Goal: Complete application form

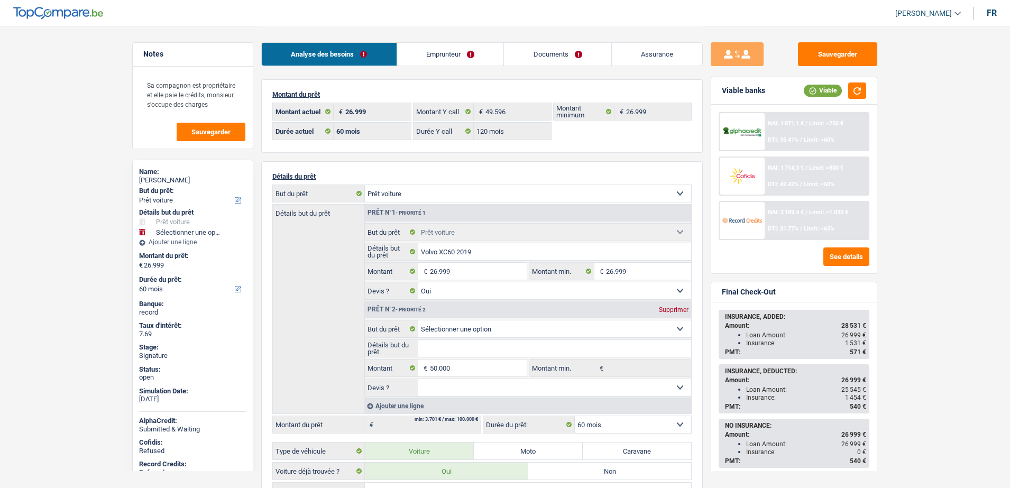
select select "car"
select select "60"
select select "120"
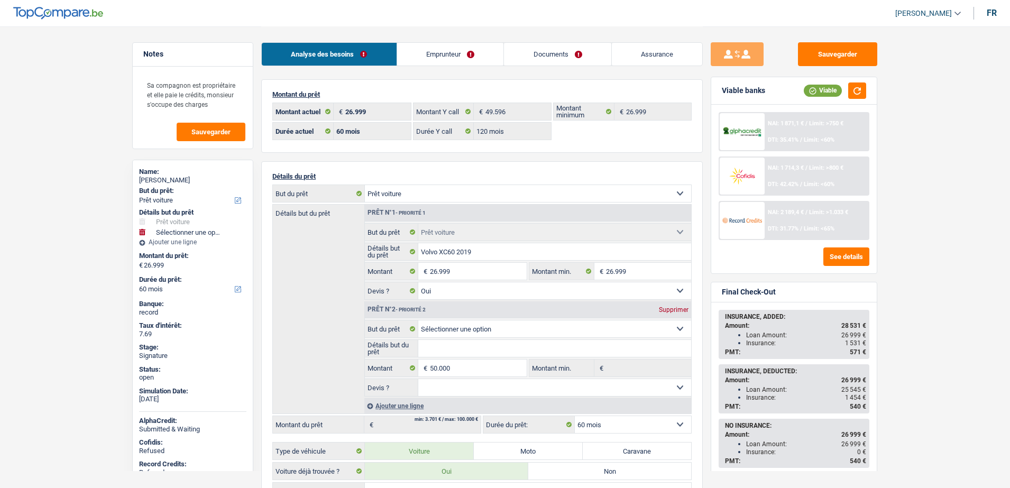
select select "car"
select select "yes"
select select "60"
select select "32"
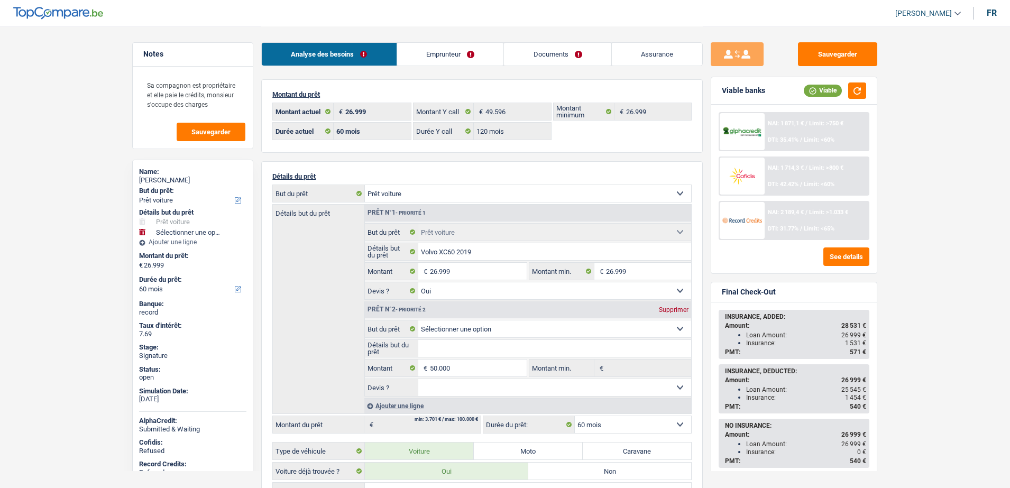
select select "divorced"
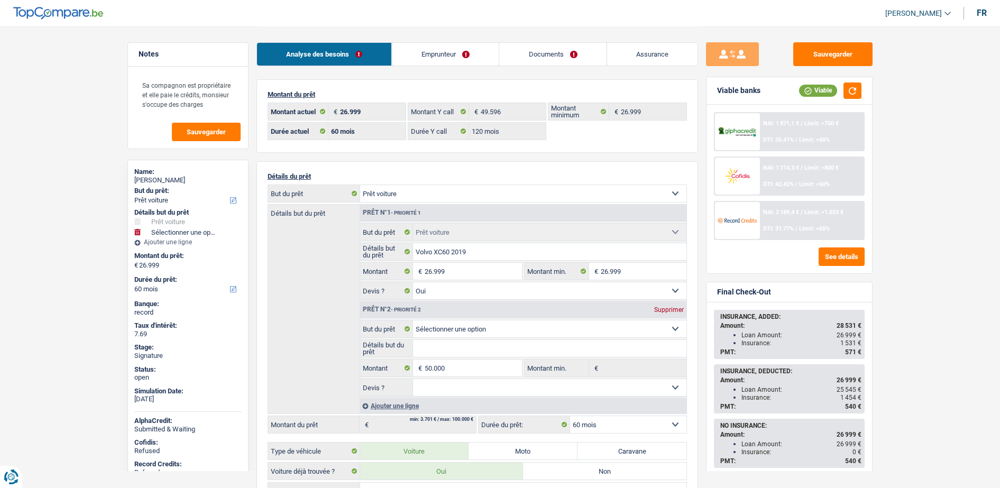
click at [428, 56] on link "Emprunteur" at bounding box center [445, 54] width 107 height 23
select select "car"
select select "60"
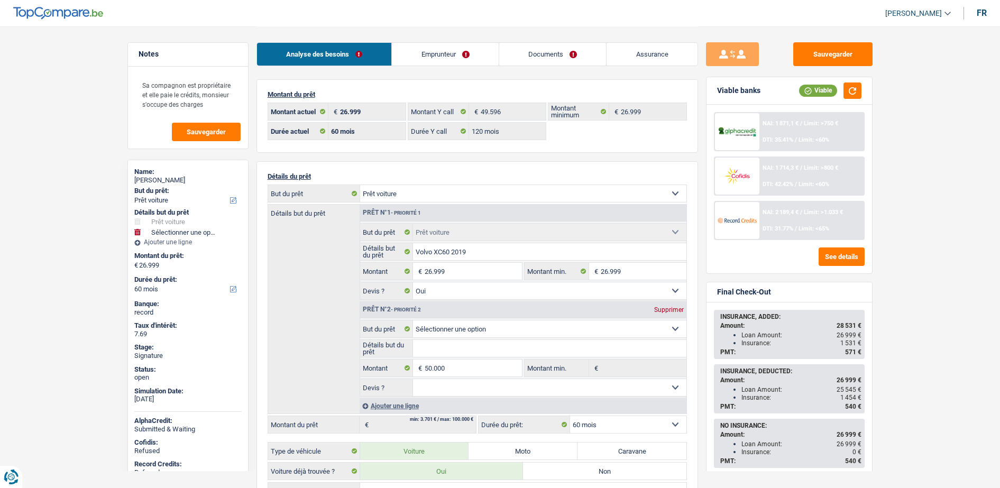
select select "120"
select select "car"
select select "yes"
select select "60"
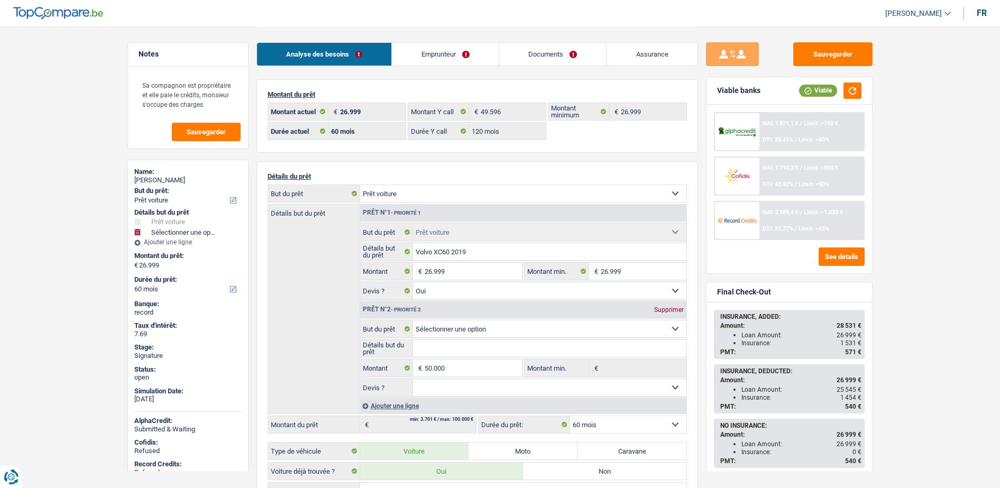
click at [435, 47] on link "Emprunteur" at bounding box center [445, 54] width 107 height 23
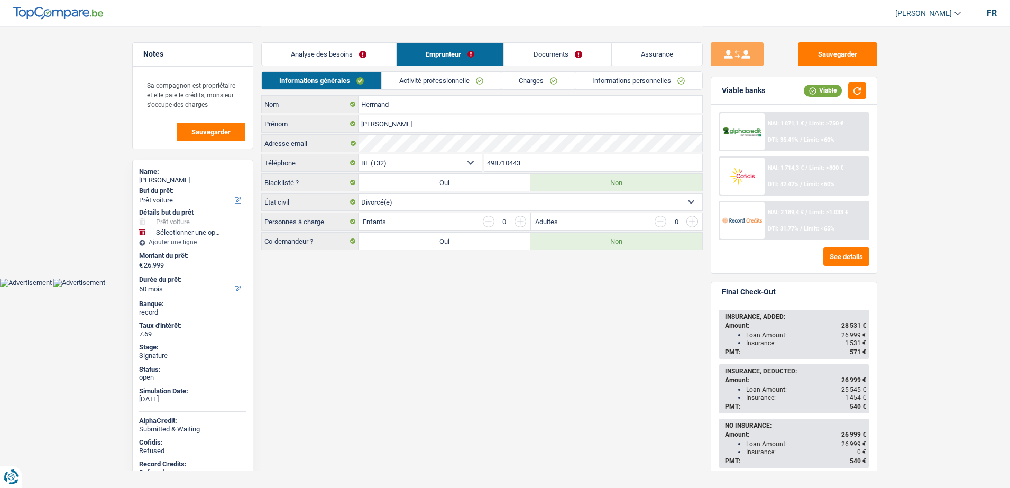
click at [445, 73] on link "Activité professionnelle" at bounding box center [441, 80] width 119 height 17
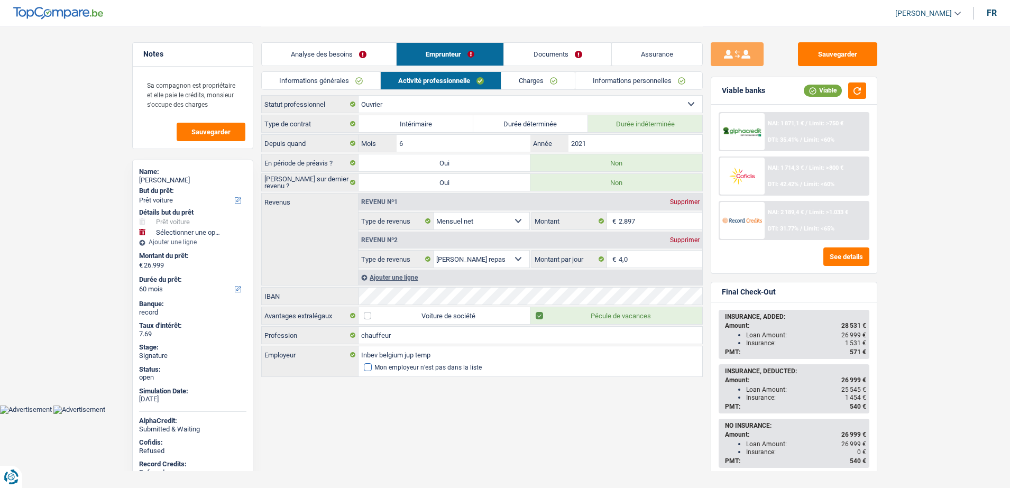
click at [406, 366] on div "Mon employeur n’est pas dans la liste" at bounding box center [427, 367] width 107 height 6
click at [364, 367] on input "Mon employeur n’est pas dans la liste" at bounding box center [364, 367] width 0 height 0
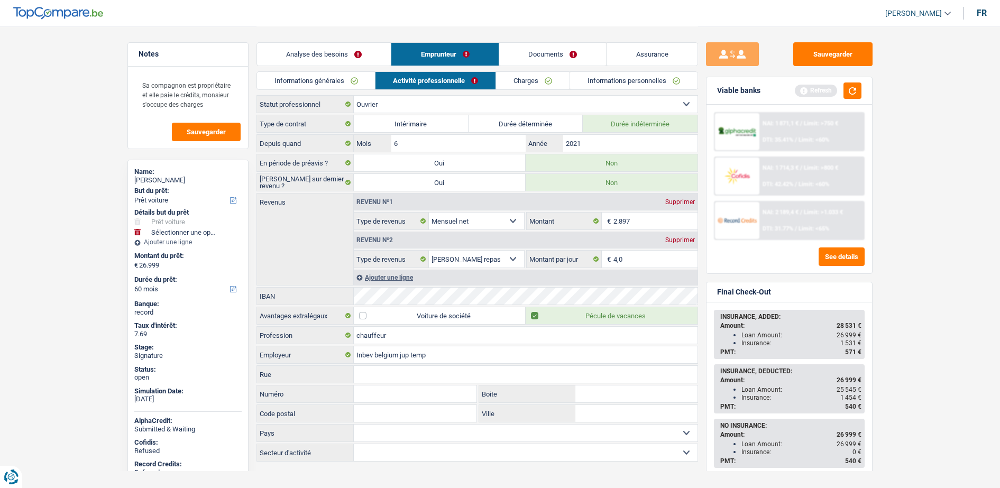
click at [576, 56] on link "Documents" at bounding box center [552, 54] width 107 height 23
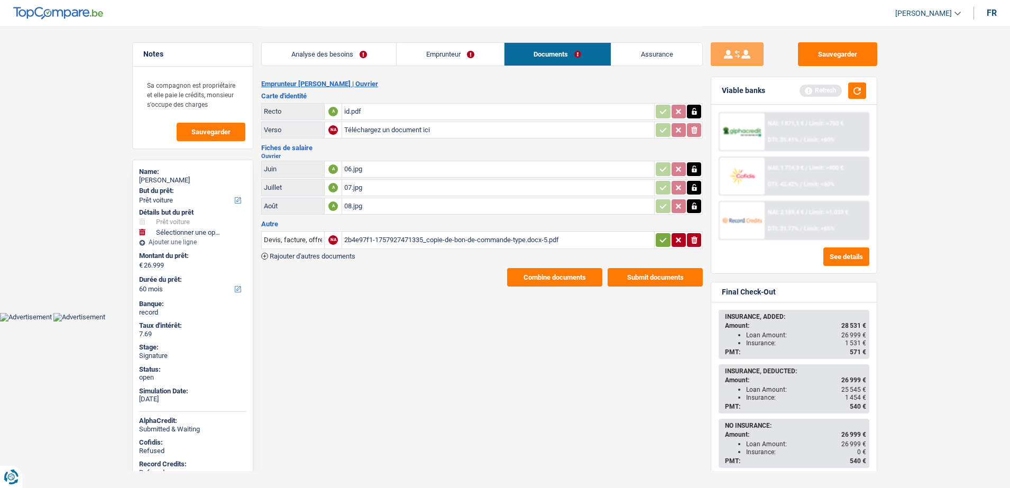
click at [349, 207] on div "08.jpg" at bounding box center [498, 206] width 308 height 16
click at [464, 59] on link "Emprunteur" at bounding box center [449, 54] width 107 height 23
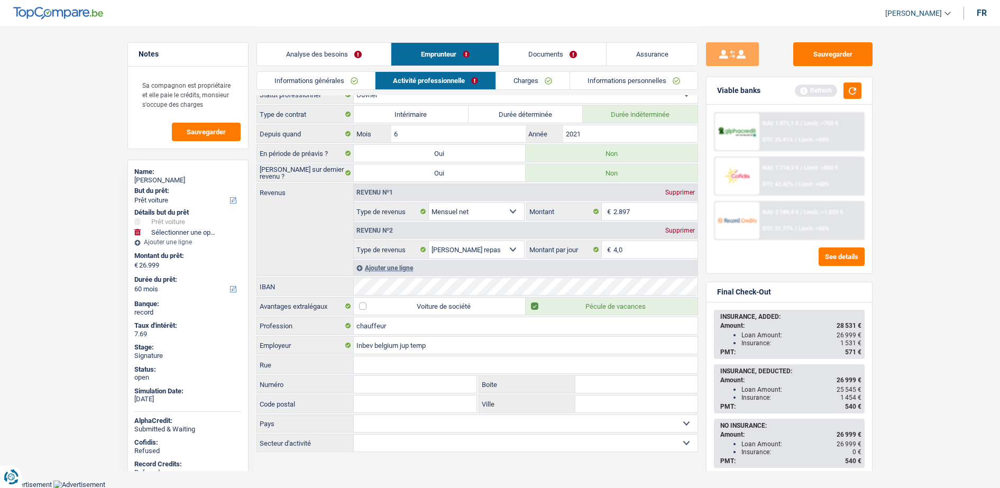
scroll to position [10, 0]
